Goal: Transaction & Acquisition: Purchase product/service

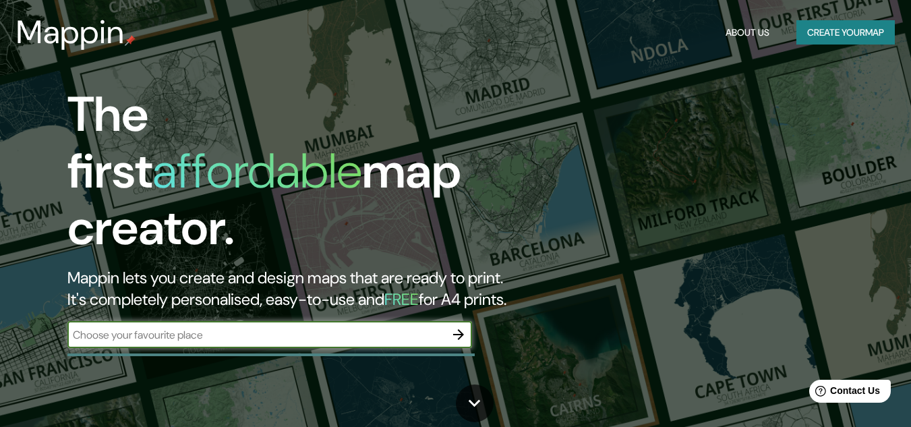
click at [310, 327] on input "text" at bounding box center [256, 335] width 378 height 16
type input "[GEOGRAPHIC_DATA],[GEOGRAPHIC_DATA]"
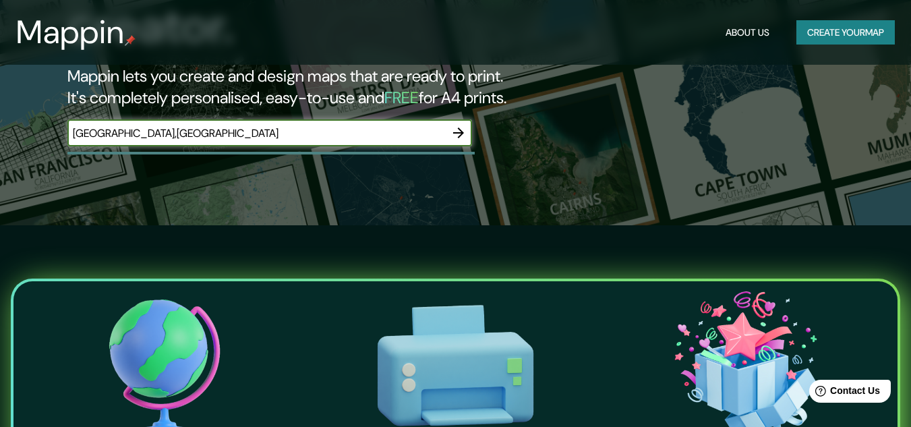
scroll to position [202, 0]
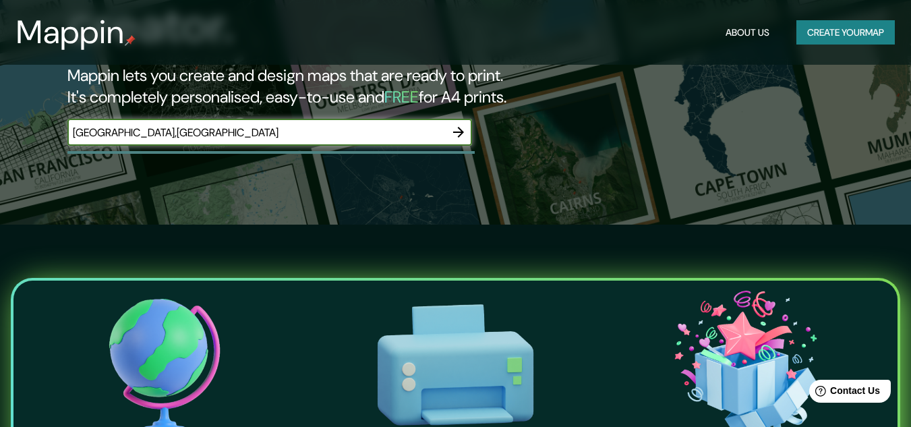
click at [465, 124] on icon "button" at bounding box center [459, 132] width 16 height 16
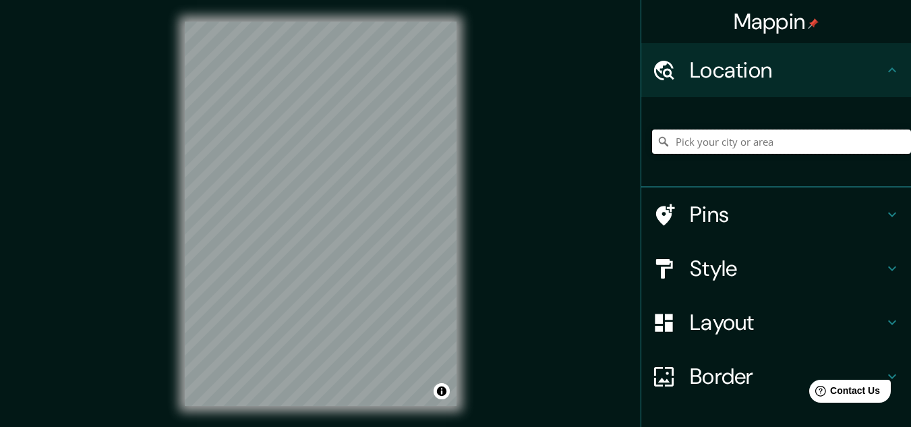
click at [816, 133] on input "Pick your city or area" at bounding box center [781, 142] width 259 height 24
click at [763, 143] on input "Pick your city or area" at bounding box center [781, 142] width 259 height 24
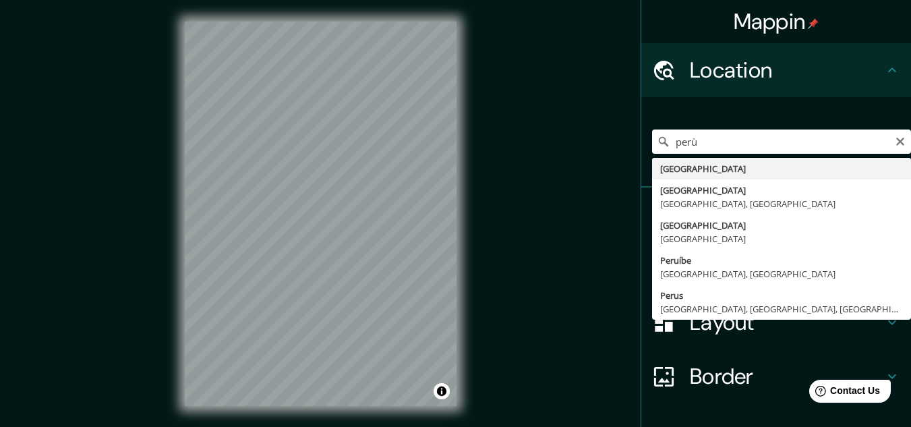
type input "[GEOGRAPHIC_DATA]"
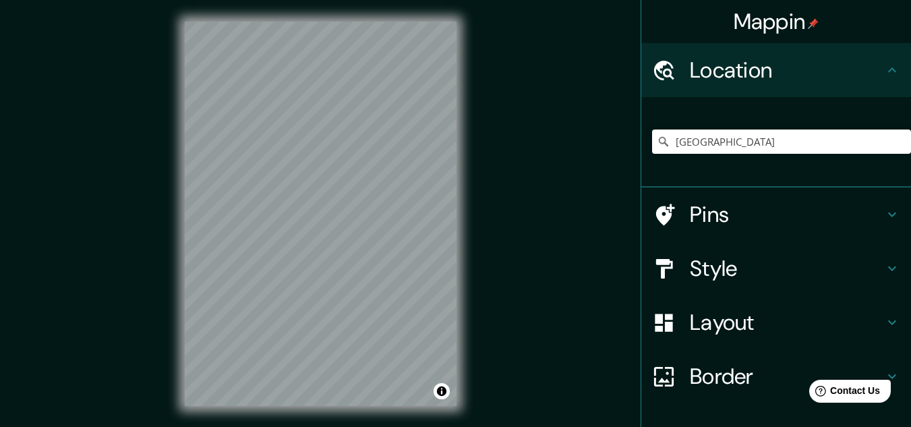
click at [748, 254] on div "Style" at bounding box center [777, 268] width 270 height 54
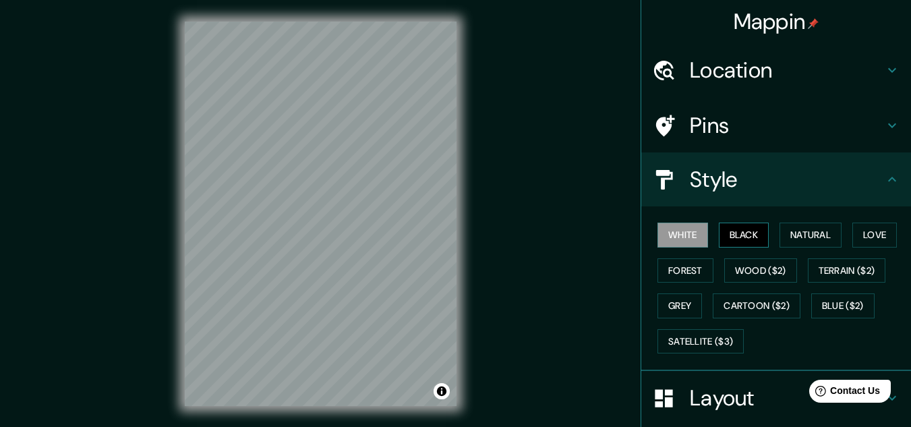
click at [740, 224] on button "Black" at bounding box center [744, 235] width 51 height 25
click at [807, 237] on button "Natural" at bounding box center [811, 235] width 62 height 25
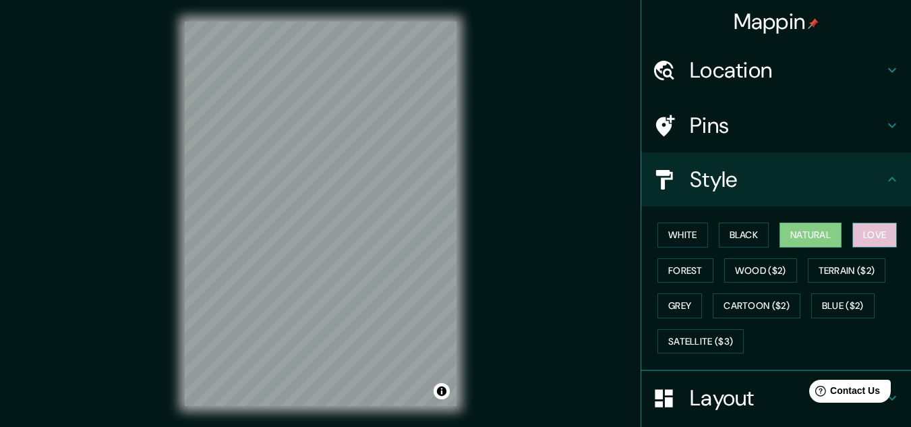
click at [872, 232] on button "Love" at bounding box center [875, 235] width 45 height 25
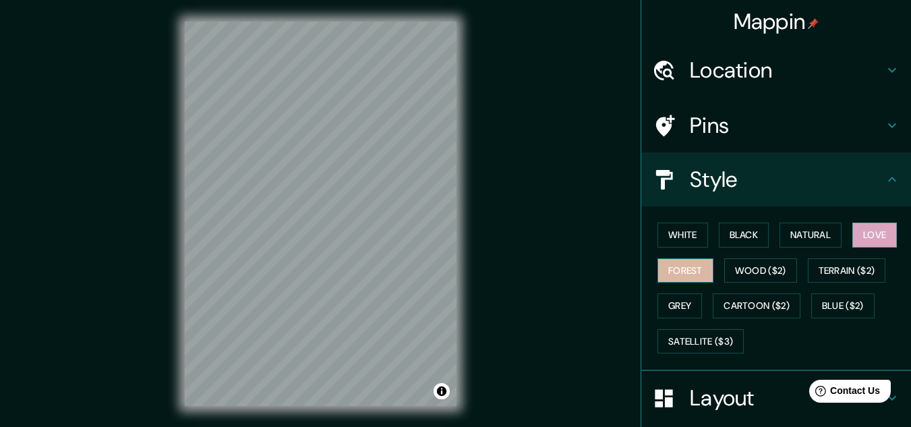
click at [673, 266] on button "Forest" at bounding box center [686, 270] width 56 height 25
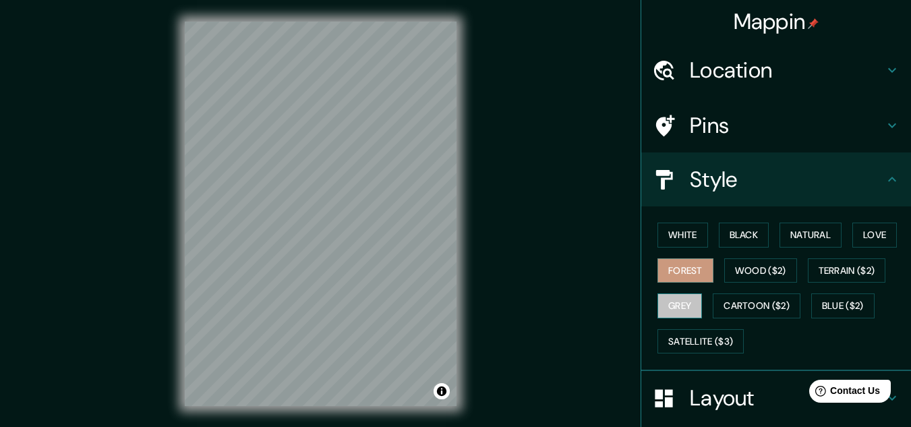
click at [681, 305] on button "Grey" at bounding box center [680, 305] width 45 height 25
click at [739, 241] on button "Black" at bounding box center [744, 235] width 51 height 25
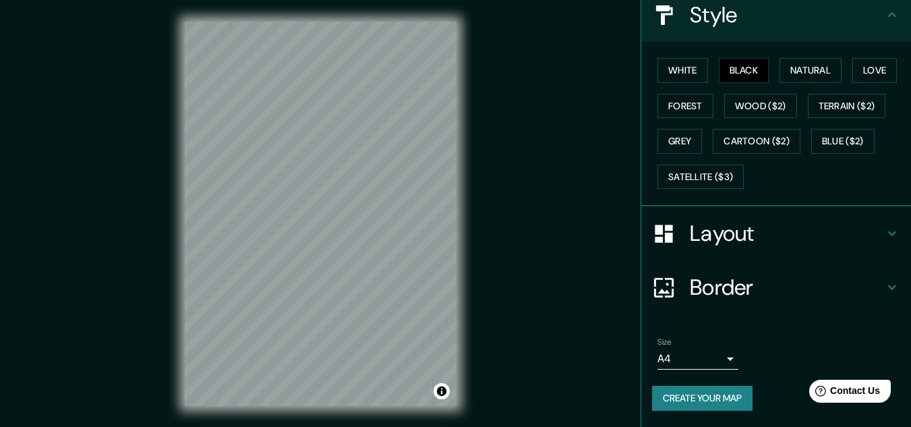
click at [762, 281] on h4 "Border" at bounding box center [787, 287] width 194 height 27
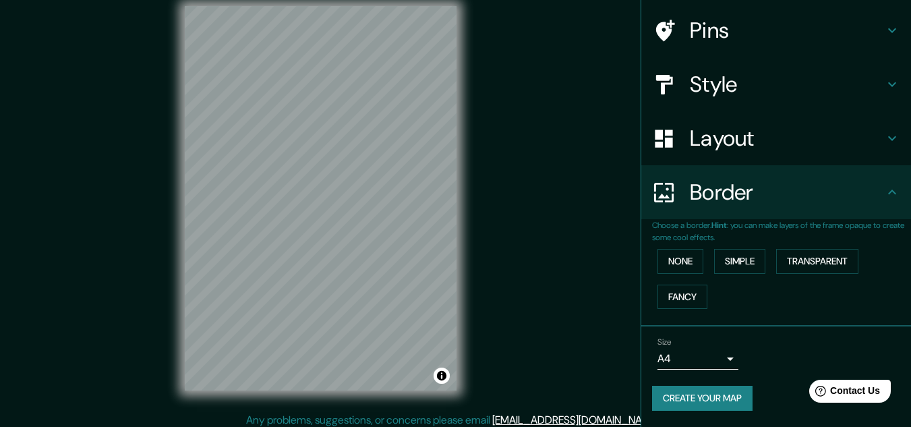
scroll to position [22, 0]
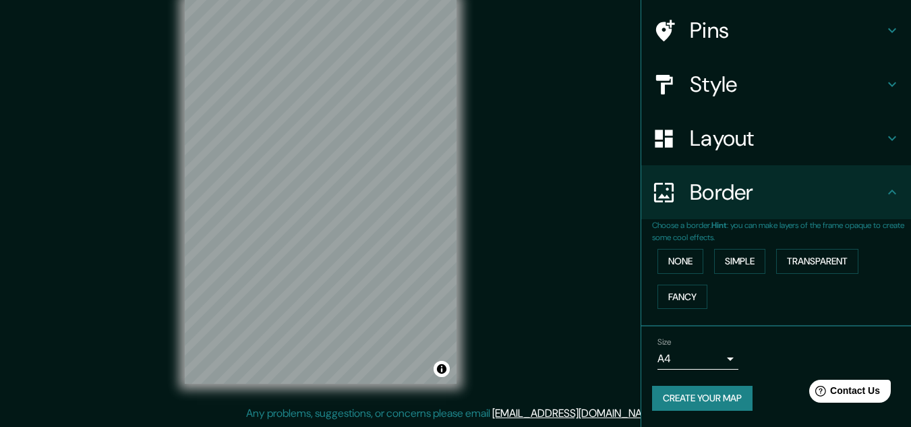
click at [714, 358] on body "Mappin Location [GEOGRAPHIC_DATA] Pins Style Layout Border Choose a border. Hin…" at bounding box center [455, 191] width 911 height 427
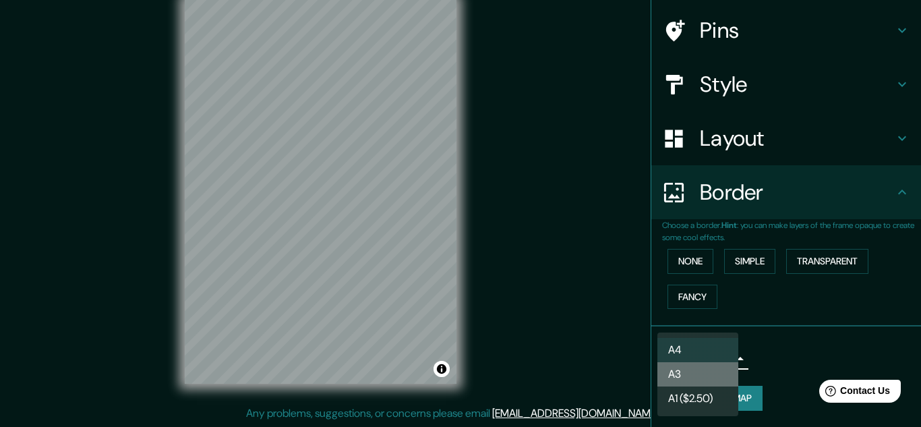
click at [696, 374] on li "A3" at bounding box center [698, 374] width 81 height 24
type input "a4"
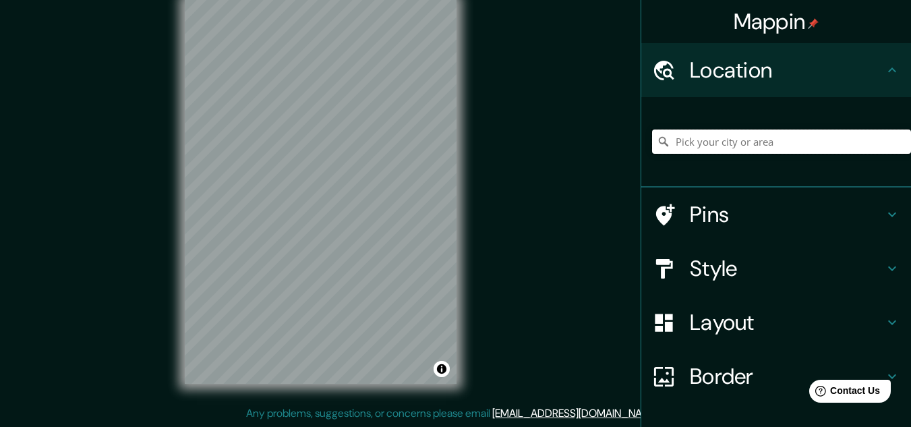
click at [729, 145] on input "Pick your city or area" at bounding box center [781, 142] width 259 height 24
type input "[GEOGRAPHIC_DATA]"
click at [714, 144] on input "[GEOGRAPHIC_DATA]" at bounding box center [781, 142] width 259 height 24
drag, startPoint x: 698, startPoint y: 140, endPoint x: 666, endPoint y: 140, distance: 31.7
click at [666, 140] on input "[GEOGRAPHIC_DATA]" at bounding box center [781, 142] width 259 height 24
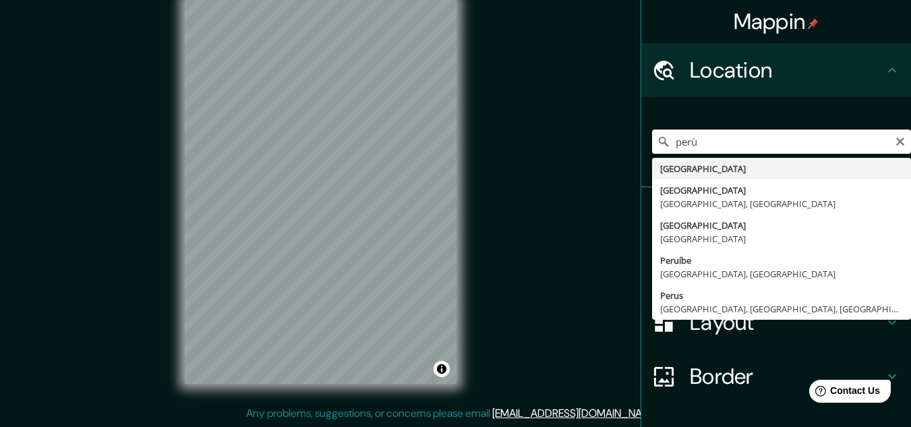
type input "[GEOGRAPHIC_DATA]"
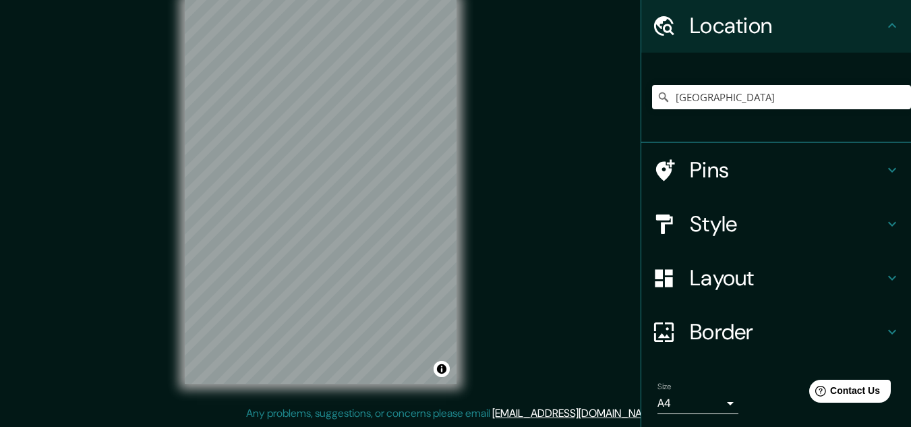
scroll to position [67, 0]
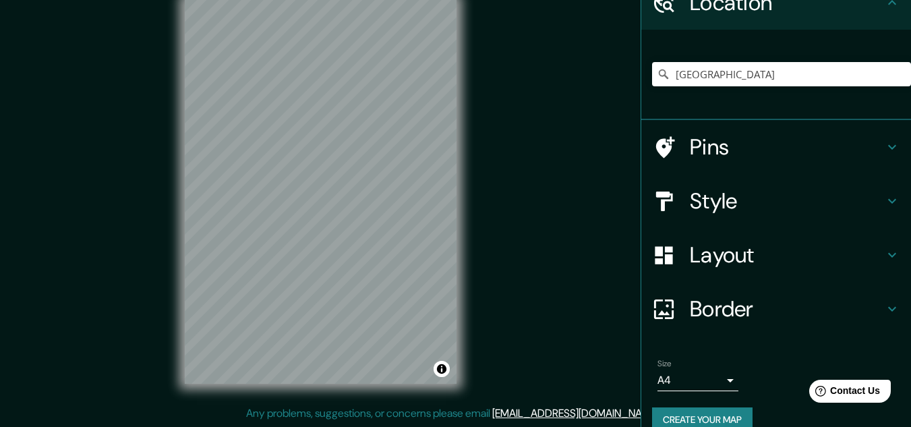
click at [745, 246] on h4 "Layout" at bounding box center [787, 254] width 194 height 27
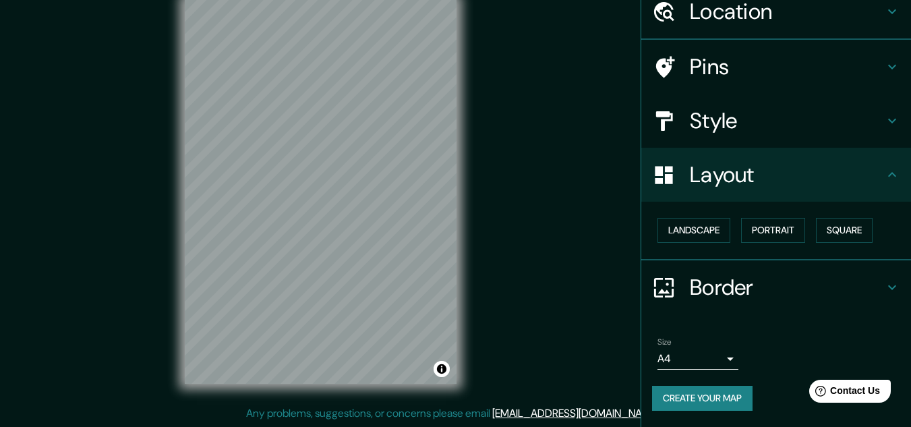
scroll to position [58, 0]
click at [678, 225] on button "Landscape" at bounding box center [694, 231] width 73 height 25
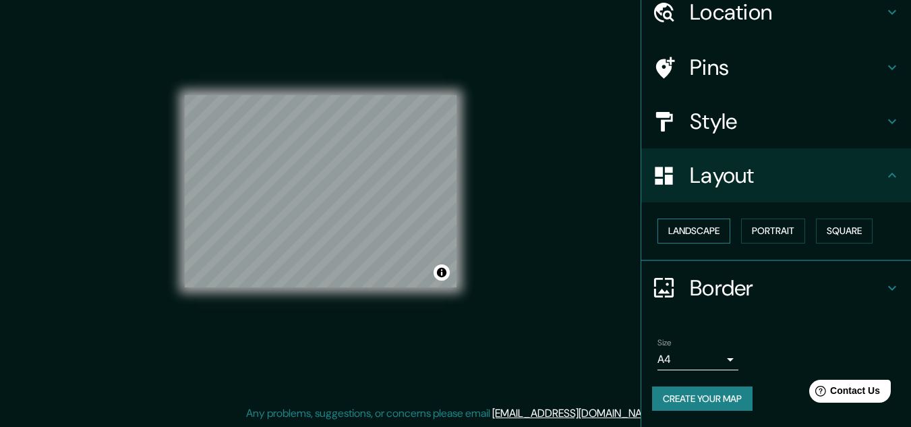
click at [678, 225] on button "Landscape" at bounding box center [694, 231] width 73 height 25
click at [762, 225] on button "Portrait" at bounding box center [773, 231] width 64 height 25
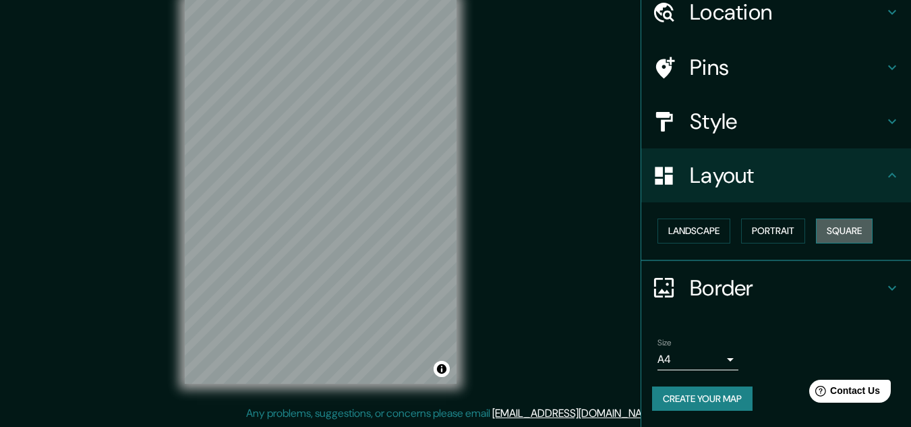
click at [833, 231] on button "Square" at bounding box center [844, 231] width 57 height 25
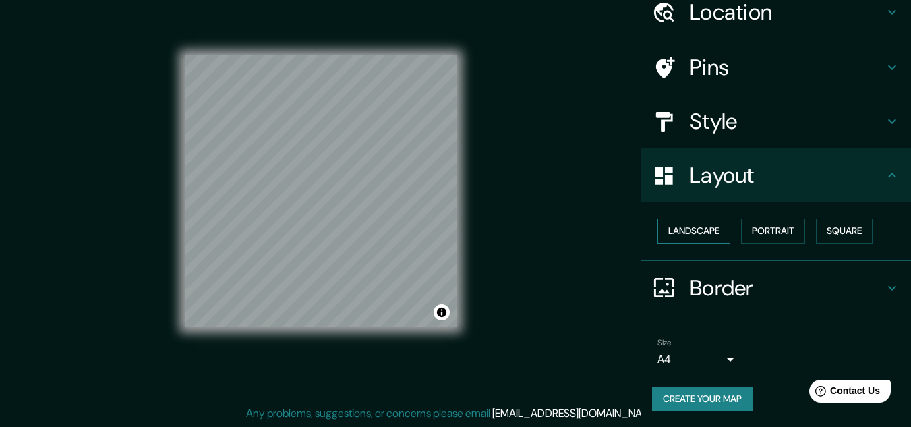
click at [670, 231] on button "Landscape" at bounding box center [694, 231] width 73 height 25
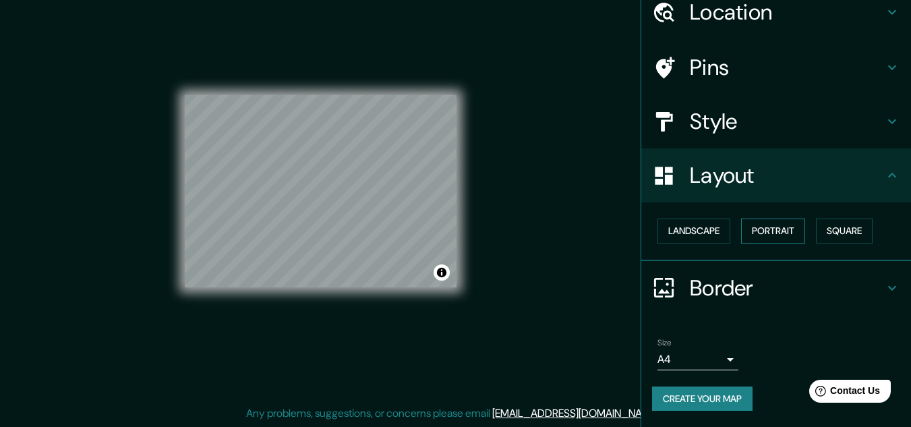
click at [773, 229] on button "Portrait" at bounding box center [773, 231] width 64 height 25
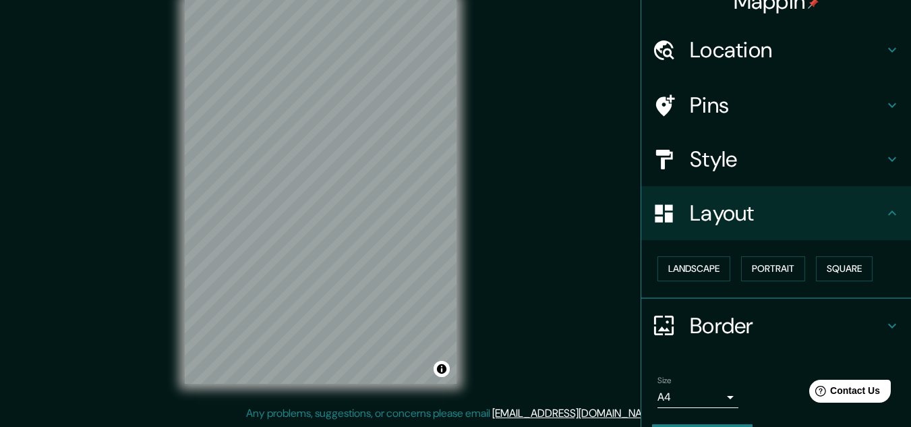
scroll to position [0, 0]
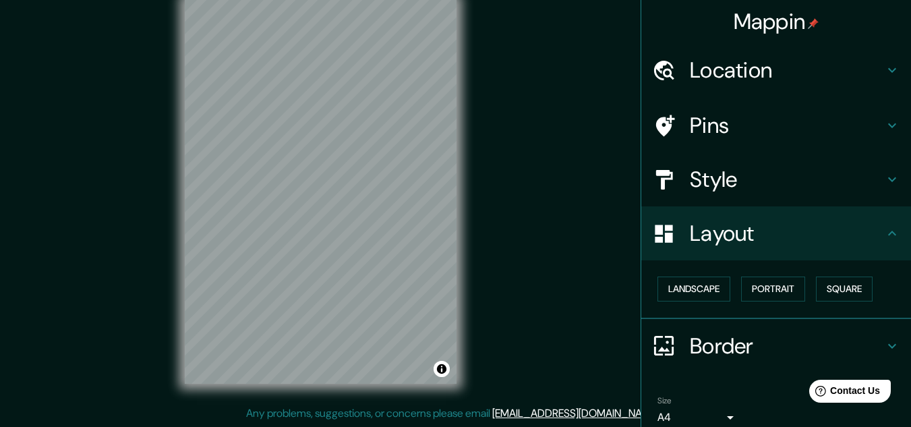
click at [759, 177] on h4 "Style" at bounding box center [787, 179] width 194 height 27
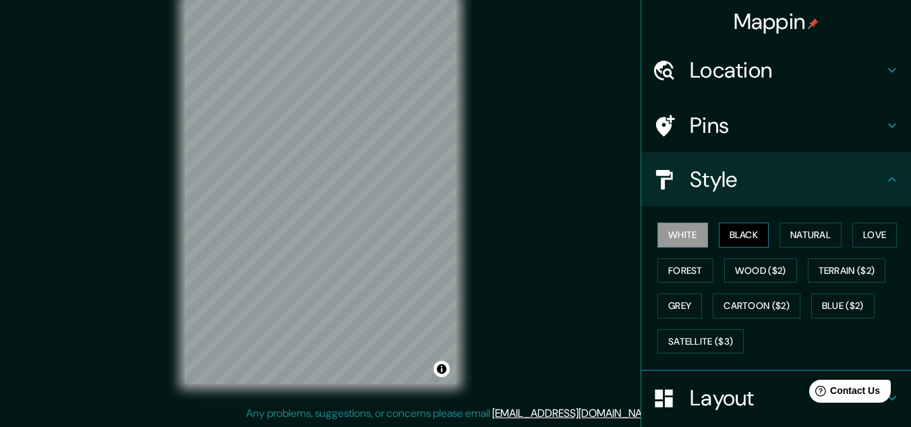
click at [739, 234] on button "Black" at bounding box center [744, 235] width 51 height 25
click at [799, 235] on button "Natural" at bounding box center [811, 235] width 62 height 25
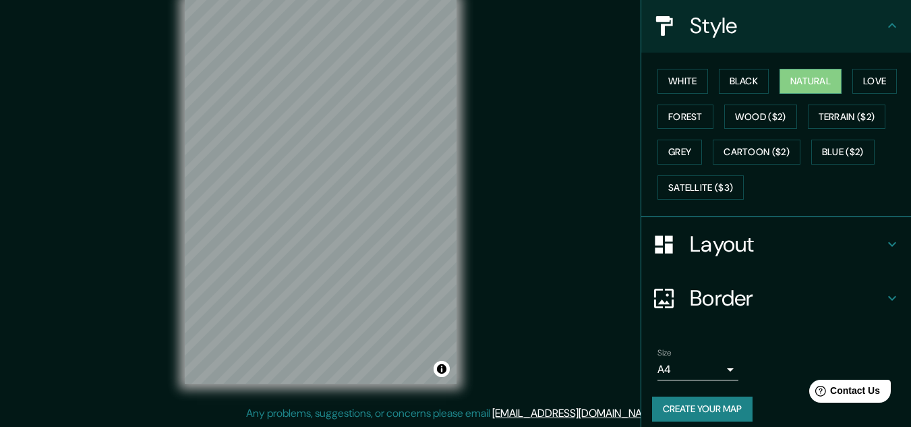
scroll to position [165, 0]
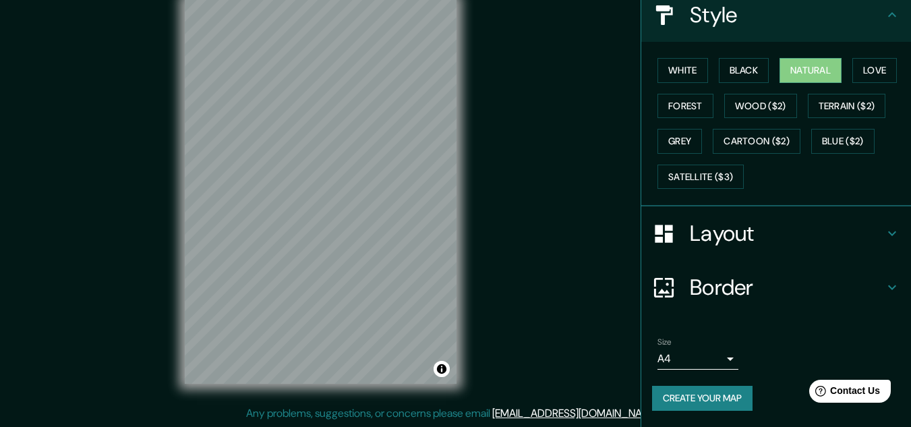
click at [710, 357] on body "Mappin Location Perú Pins Style White Black Natural Love Forest Wood ($2) Terra…" at bounding box center [455, 191] width 911 height 427
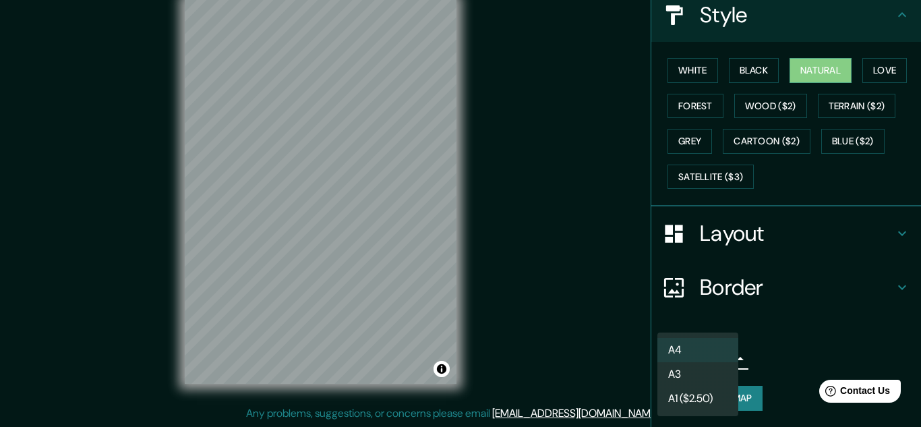
click at [704, 380] on li "A3" at bounding box center [698, 374] width 81 height 24
type input "a4"
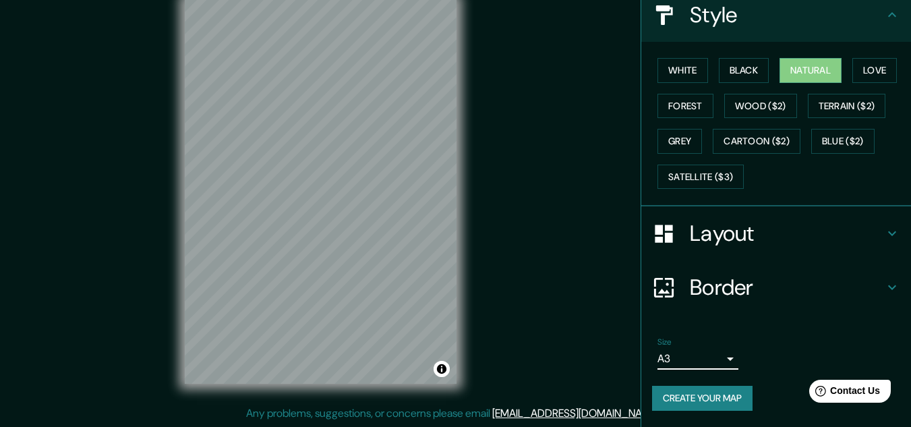
click at [763, 287] on h4 "Border" at bounding box center [787, 287] width 194 height 27
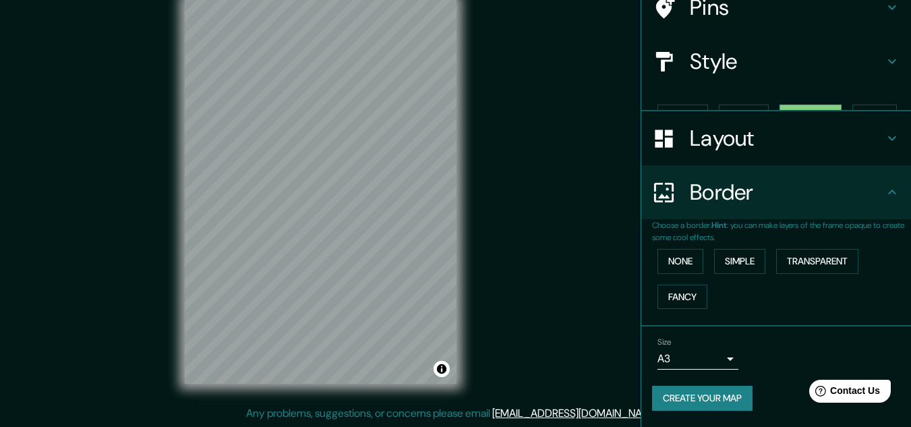
scroll to position [95, 0]
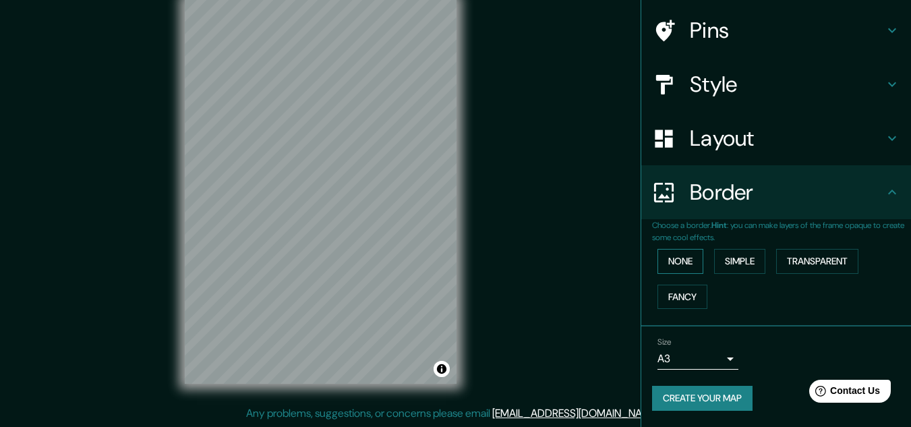
click at [663, 264] on button "None" at bounding box center [681, 261] width 46 height 25
click at [723, 262] on button "Simple" at bounding box center [739, 261] width 51 height 25
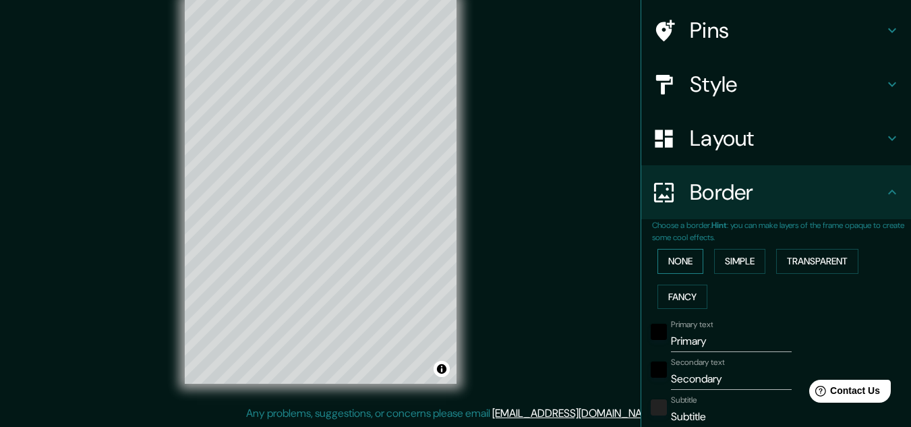
click at [677, 263] on button "None" at bounding box center [681, 261] width 46 height 25
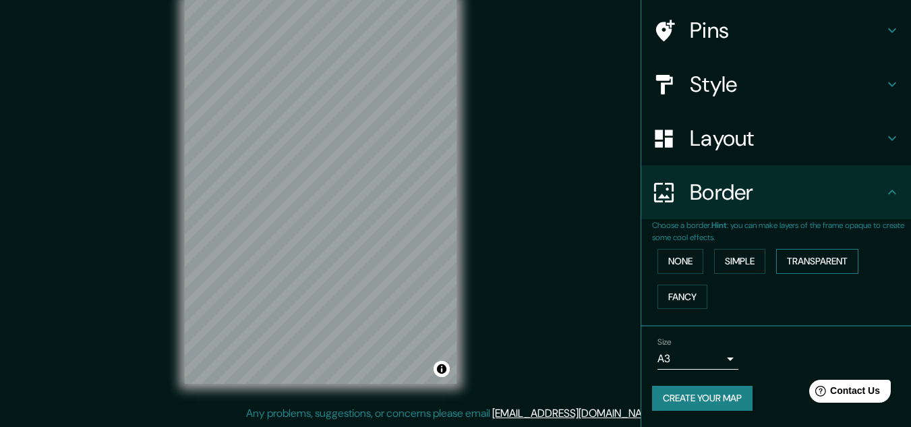
click at [796, 261] on button "Transparent" at bounding box center [817, 261] width 82 height 25
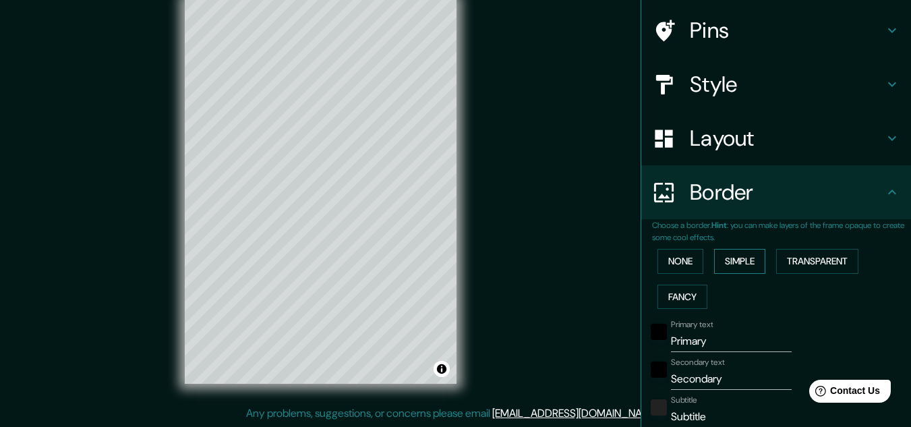
click at [756, 260] on button "Simple" at bounding box center [739, 261] width 51 height 25
click at [689, 260] on button "None" at bounding box center [681, 261] width 46 height 25
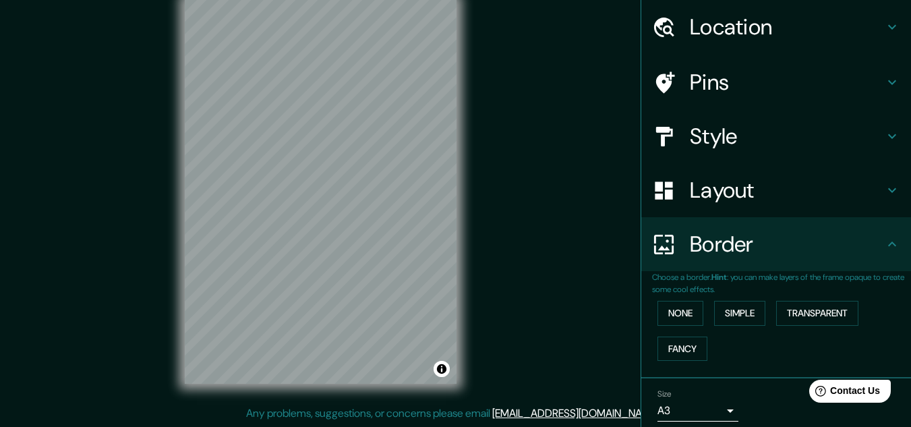
scroll to position [0, 0]
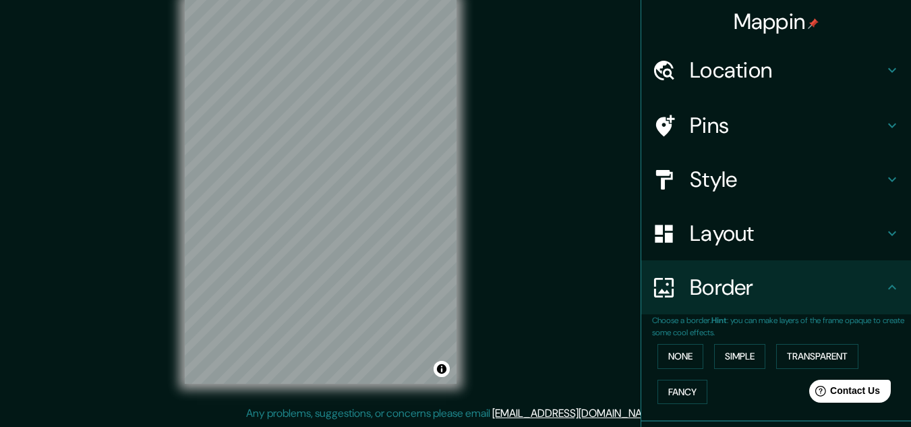
click at [780, 233] on h4 "Layout" at bounding box center [787, 233] width 194 height 27
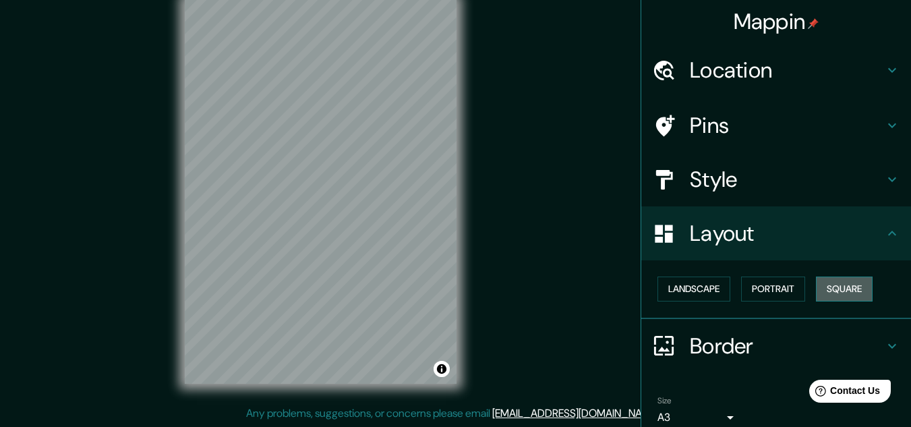
click at [830, 292] on button "Square" at bounding box center [844, 289] width 57 height 25
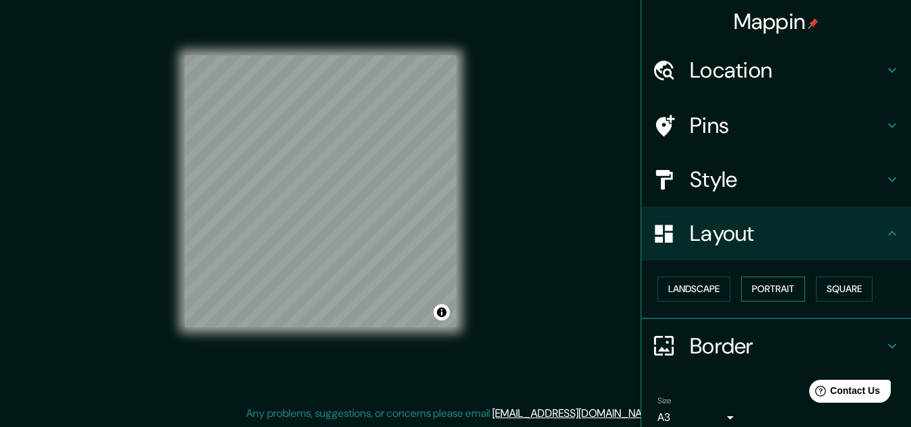
click at [772, 289] on button "Portrait" at bounding box center [773, 289] width 64 height 25
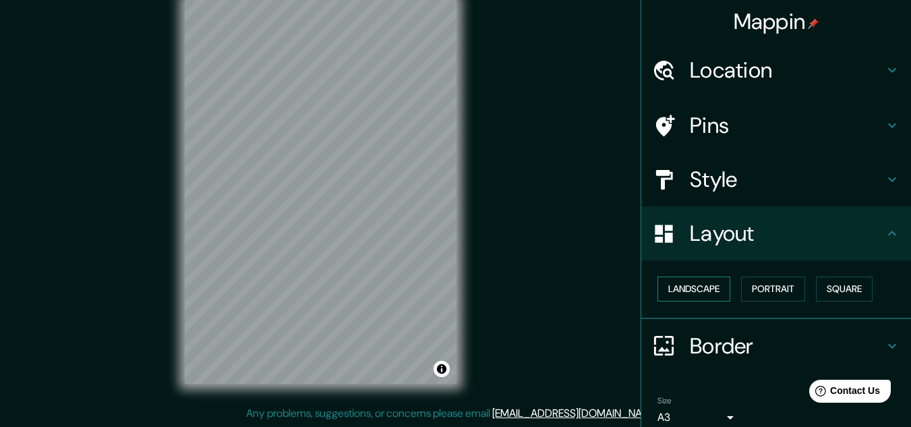
click at [677, 284] on button "Landscape" at bounding box center [694, 289] width 73 height 25
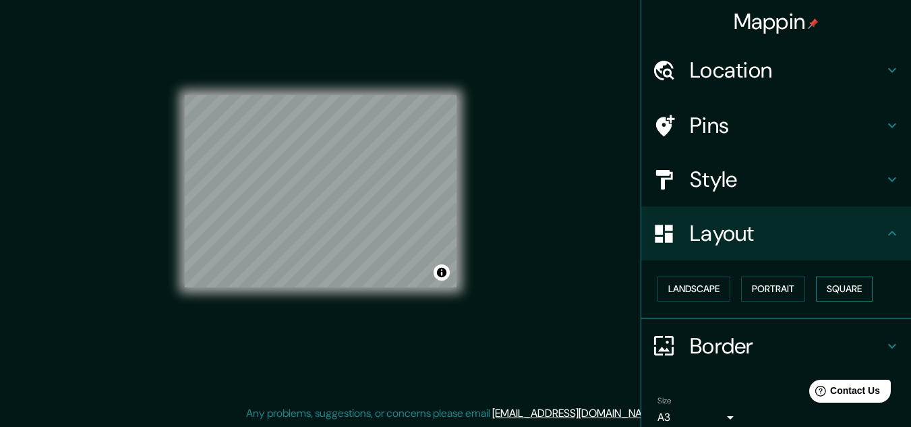
click at [832, 285] on button "Square" at bounding box center [844, 289] width 57 height 25
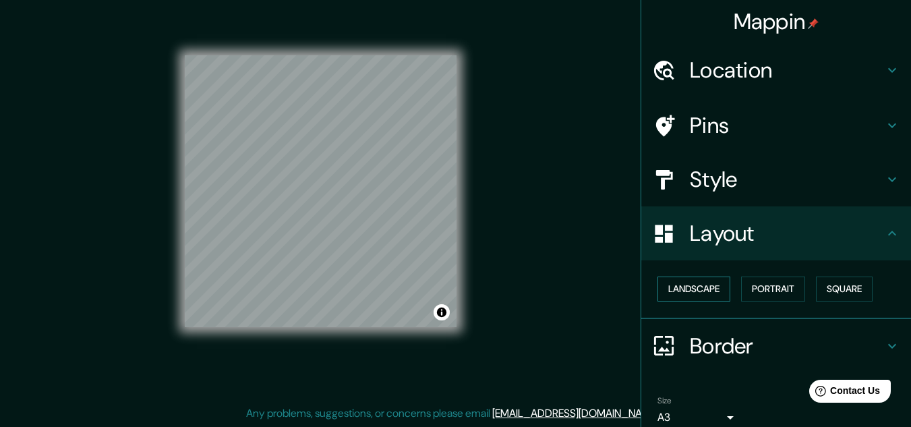
click at [689, 291] on button "Landscape" at bounding box center [694, 289] width 73 height 25
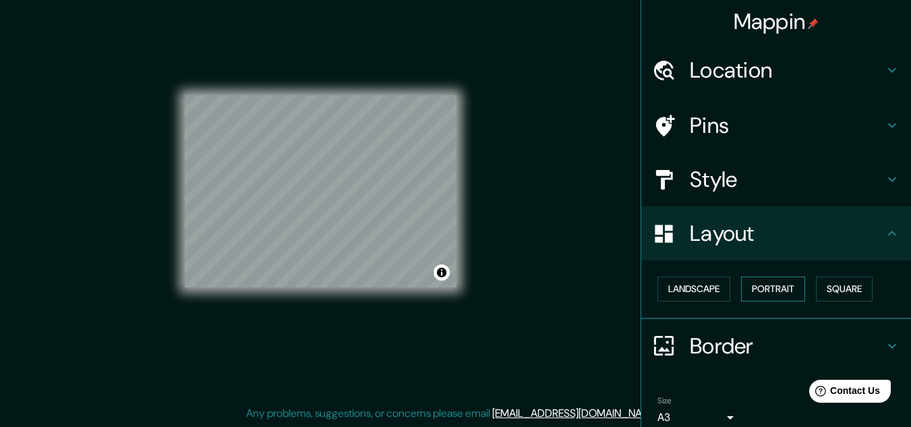
click at [765, 283] on button "Portrait" at bounding box center [773, 289] width 64 height 25
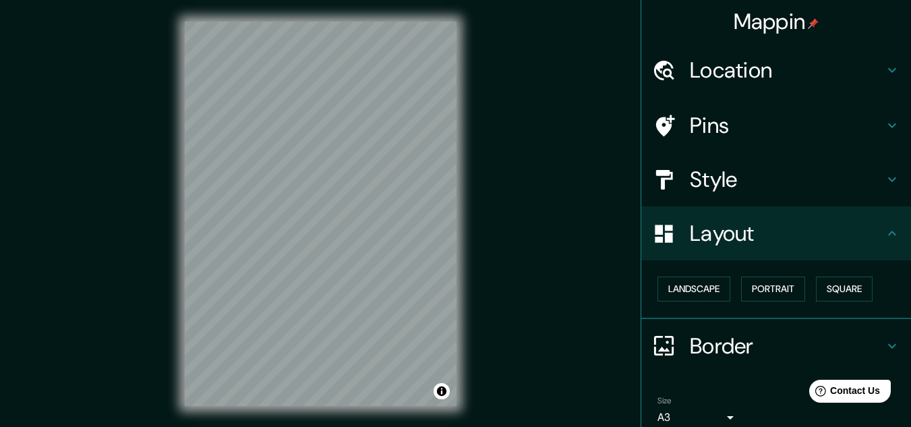
click at [739, 173] on h4 "Style" at bounding box center [787, 179] width 194 height 27
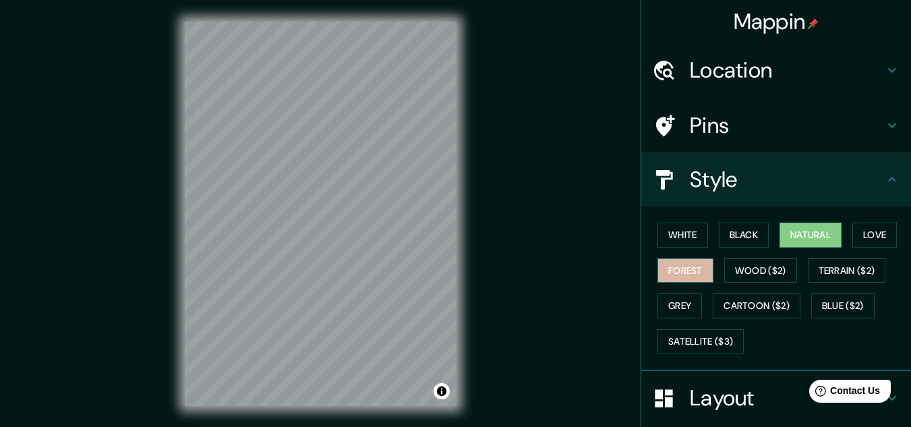
click at [677, 275] on button "Forest" at bounding box center [686, 270] width 56 height 25
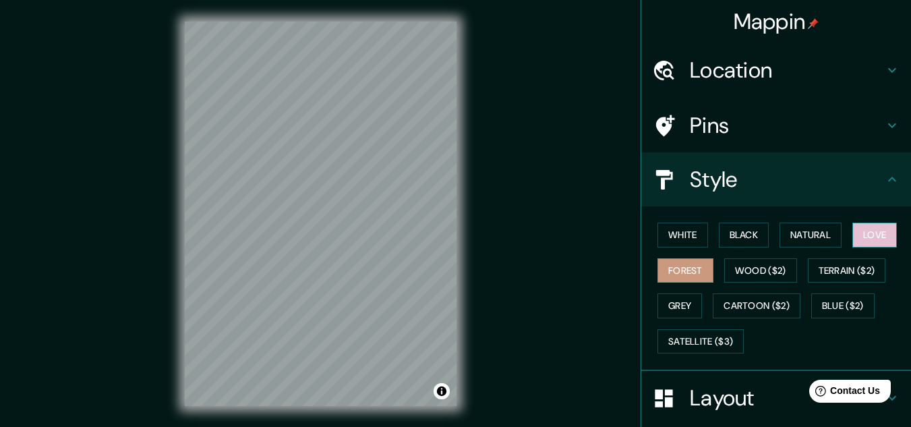
click at [879, 236] on button "Love" at bounding box center [875, 235] width 45 height 25
click at [668, 304] on button "Grey" at bounding box center [680, 305] width 45 height 25
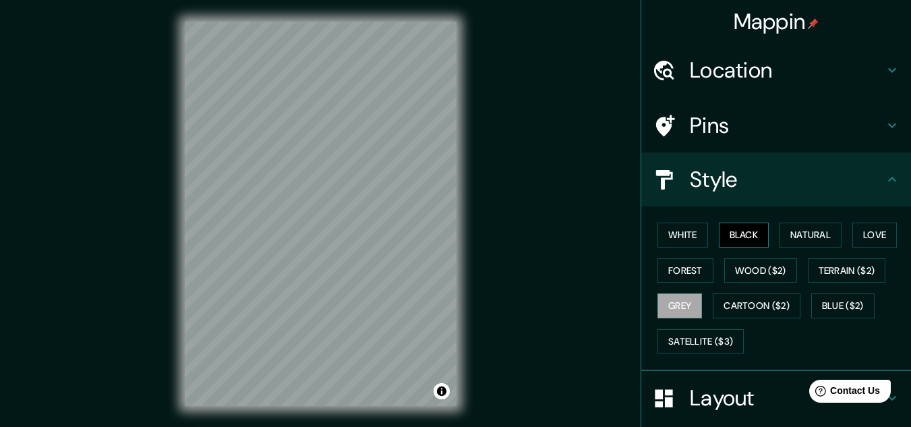
click at [745, 233] on button "Black" at bounding box center [744, 235] width 51 height 25
click at [804, 229] on button "Natural" at bounding box center [811, 235] width 62 height 25
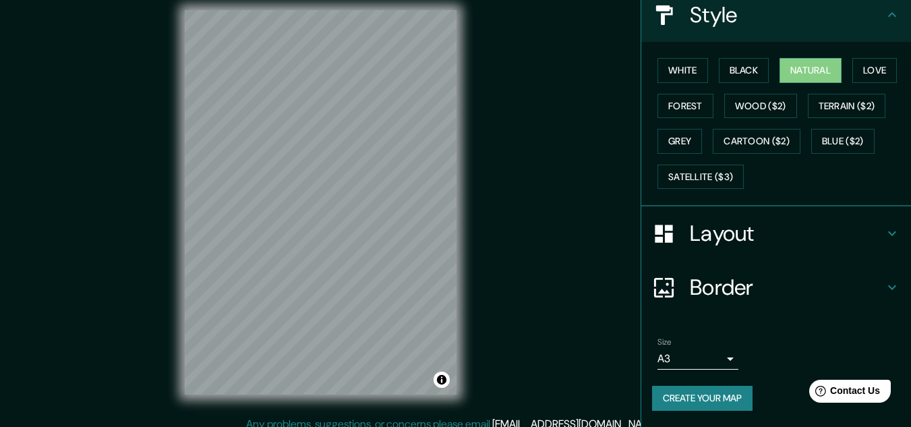
scroll to position [22, 0]
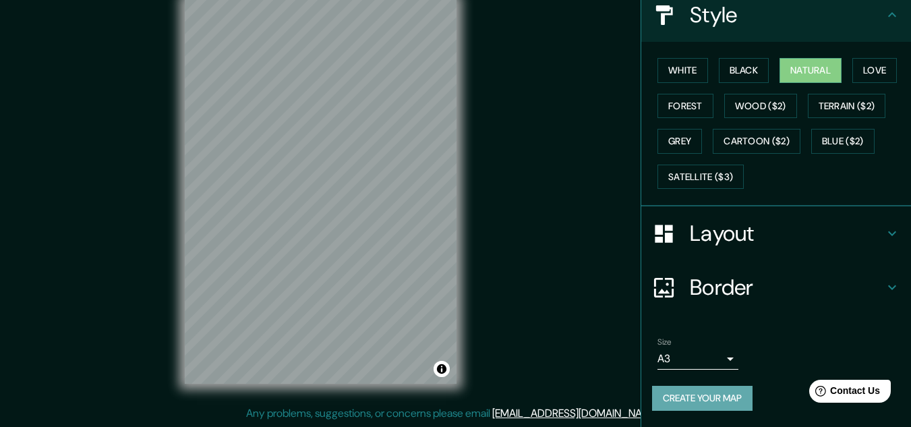
click at [704, 403] on button "Create your map" at bounding box center [702, 398] width 101 height 25
click at [678, 391] on button "Create your map" at bounding box center [702, 398] width 101 height 25
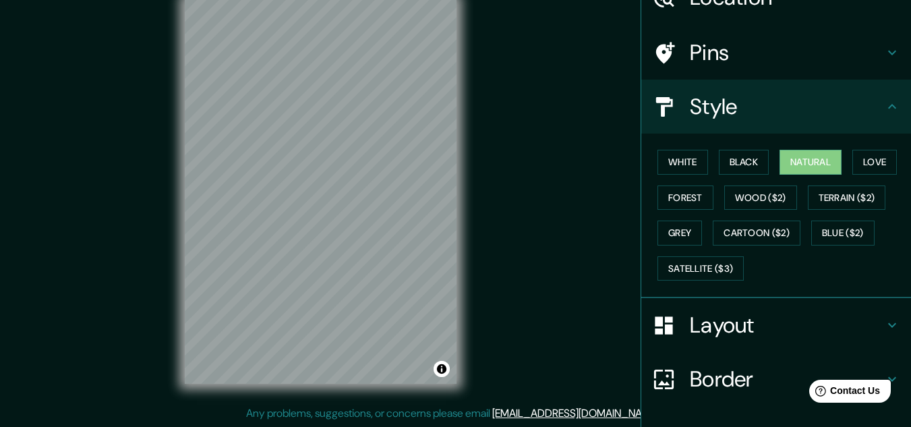
scroll to position [165, 0]
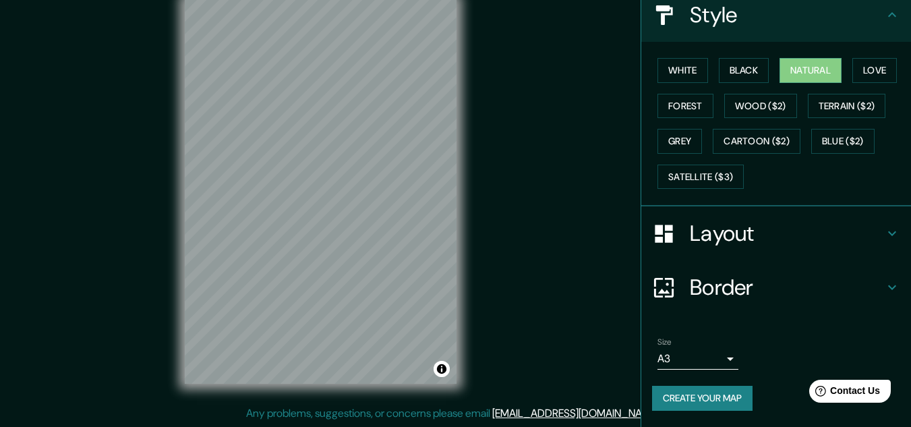
click at [714, 400] on button "Create your map" at bounding box center [702, 398] width 101 height 25
click at [604, 267] on div "Mappin Location Perú Pins Style White Black Natural Love Forest Wood ($2) Terra…" at bounding box center [455, 202] width 911 height 449
click at [718, 391] on button "Create your map" at bounding box center [702, 398] width 101 height 25
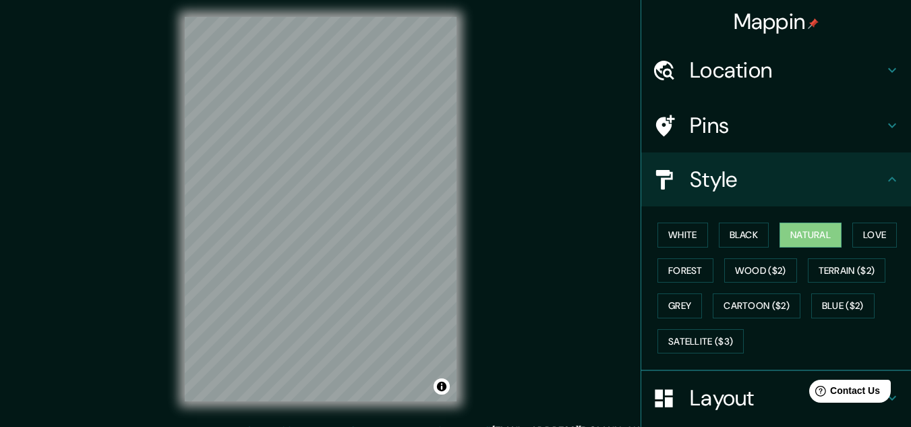
scroll to position [0, 0]
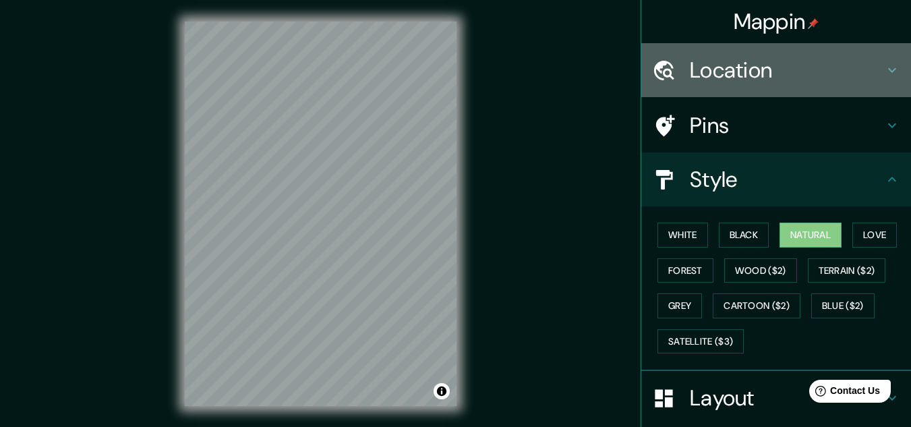
click at [874, 63] on div "Location" at bounding box center [777, 70] width 270 height 54
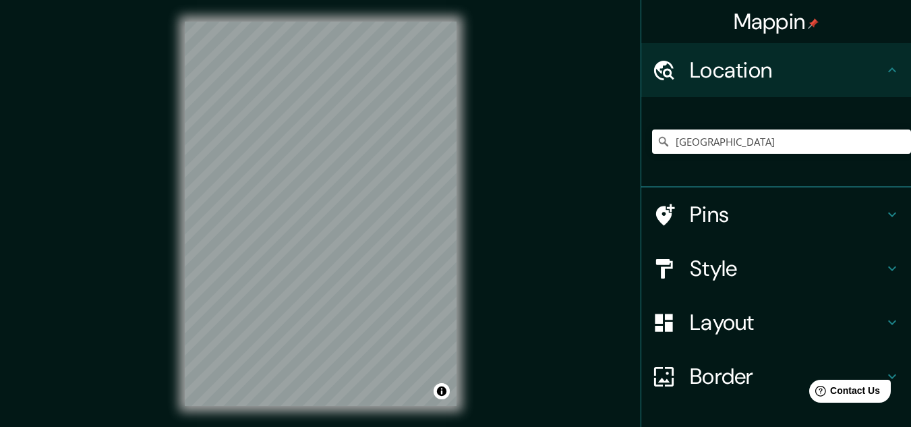
click at [884, 64] on icon at bounding box center [892, 70] width 16 height 16
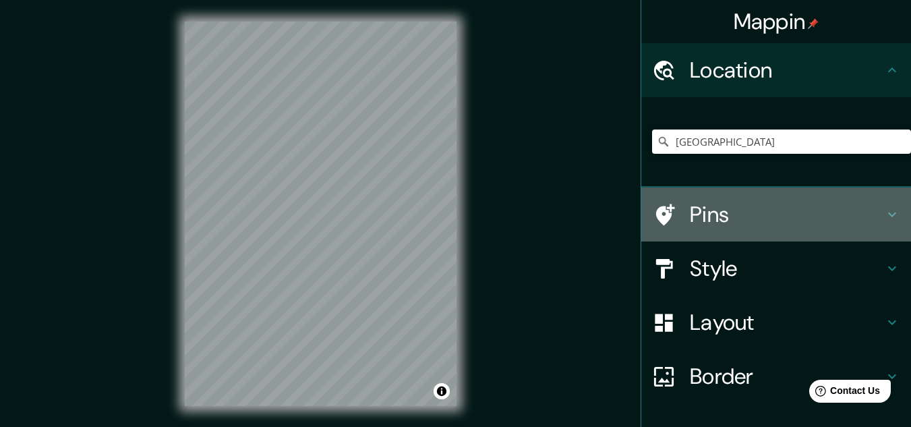
click at [884, 210] on icon at bounding box center [892, 214] width 16 height 16
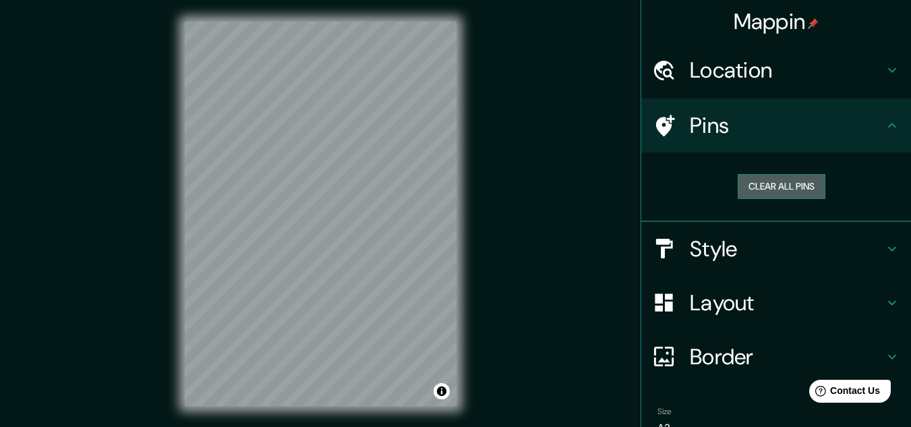
click at [761, 186] on button "Clear all pins" at bounding box center [782, 186] width 88 height 25
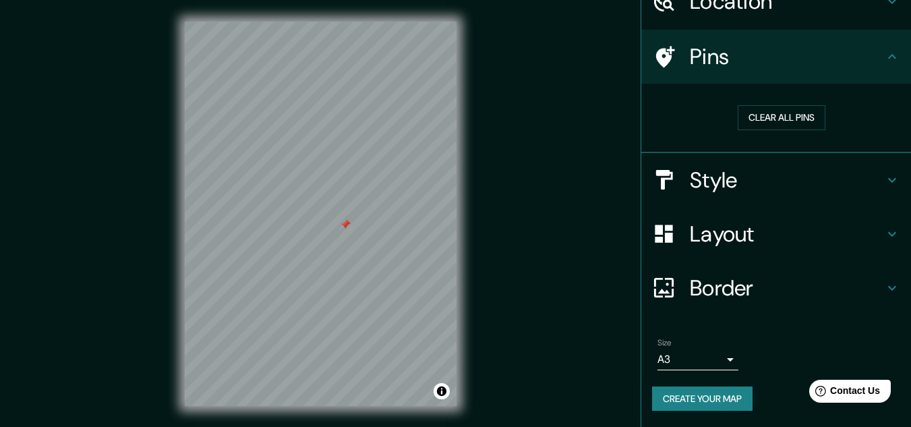
scroll to position [22, 0]
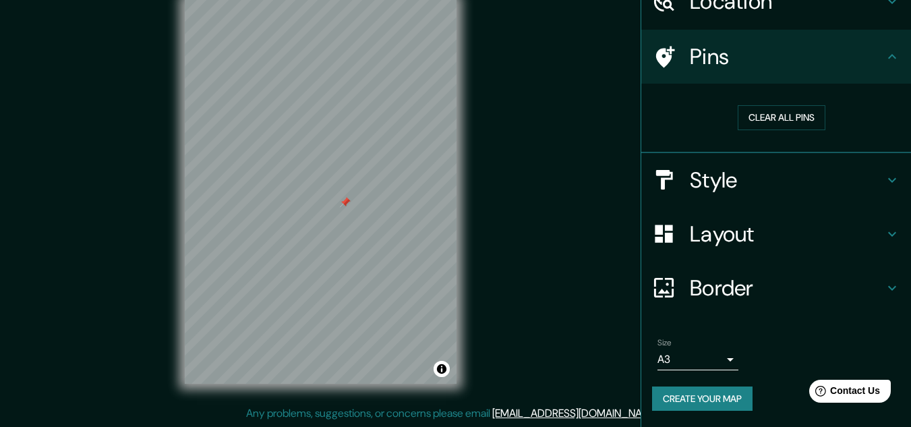
drag, startPoint x: 679, startPoint y: 393, endPoint x: 700, endPoint y: 393, distance: 20.9
click at [700, 391] on button "Create your map" at bounding box center [702, 399] width 101 height 25
click at [700, 394] on div "Create your map" at bounding box center [776, 399] width 248 height 25
drag, startPoint x: 492, startPoint y: 128, endPoint x: 492, endPoint y: 183, distance: 54.6
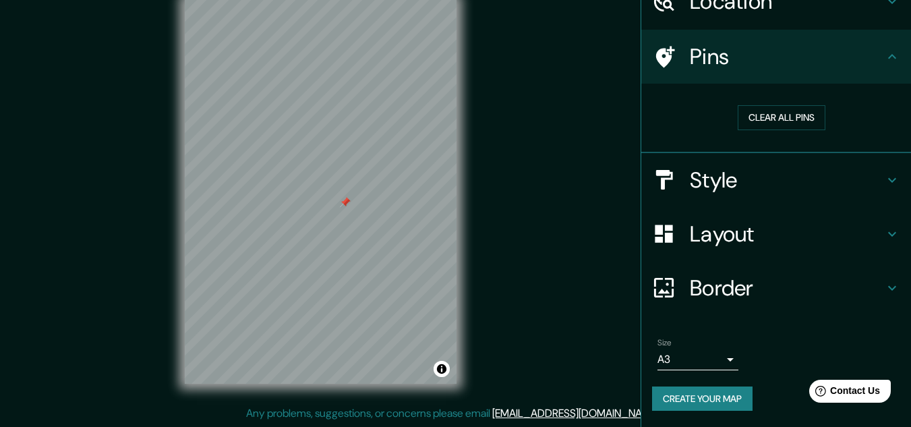
click at [492, 183] on div "Mappin Location Perú Pins Clear all pins Style Layout Border Choose a border. H…" at bounding box center [455, 202] width 911 height 449
click at [691, 398] on button "Create your map" at bounding box center [702, 399] width 101 height 25
click at [691, 398] on div "Create your map" at bounding box center [776, 399] width 248 height 25
click at [442, 368] on button "Toggle attribution" at bounding box center [442, 369] width 16 height 16
click at [560, 409] on link "[EMAIL_ADDRESS][DOMAIN_NAME]" at bounding box center [575, 413] width 167 height 14
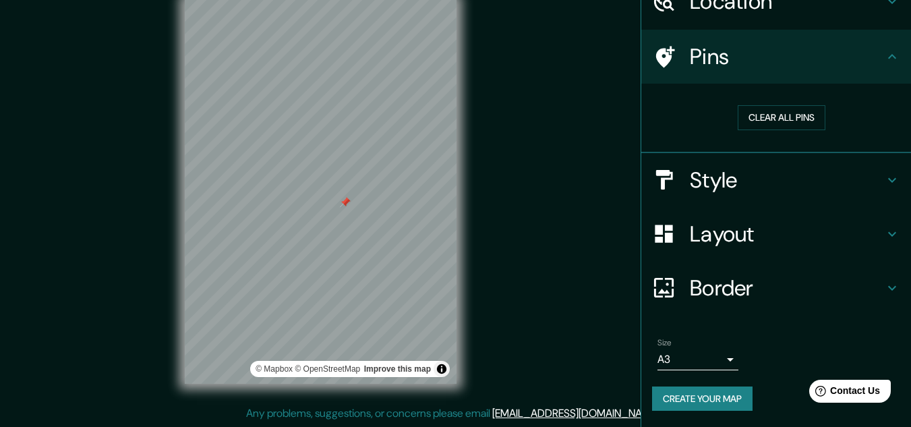
click at [132, 261] on div "Mappin Location Perú Pins Clear all pins Style Layout Border Choose a border. H…" at bounding box center [455, 202] width 911 height 449
click at [669, 400] on button "Create your map" at bounding box center [702, 399] width 101 height 25
click at [687, 400] on button "Create your map" at bounding box center [702, 399] width 101 height 25
